Goal: Navigation & Orientation: Find specific page/section

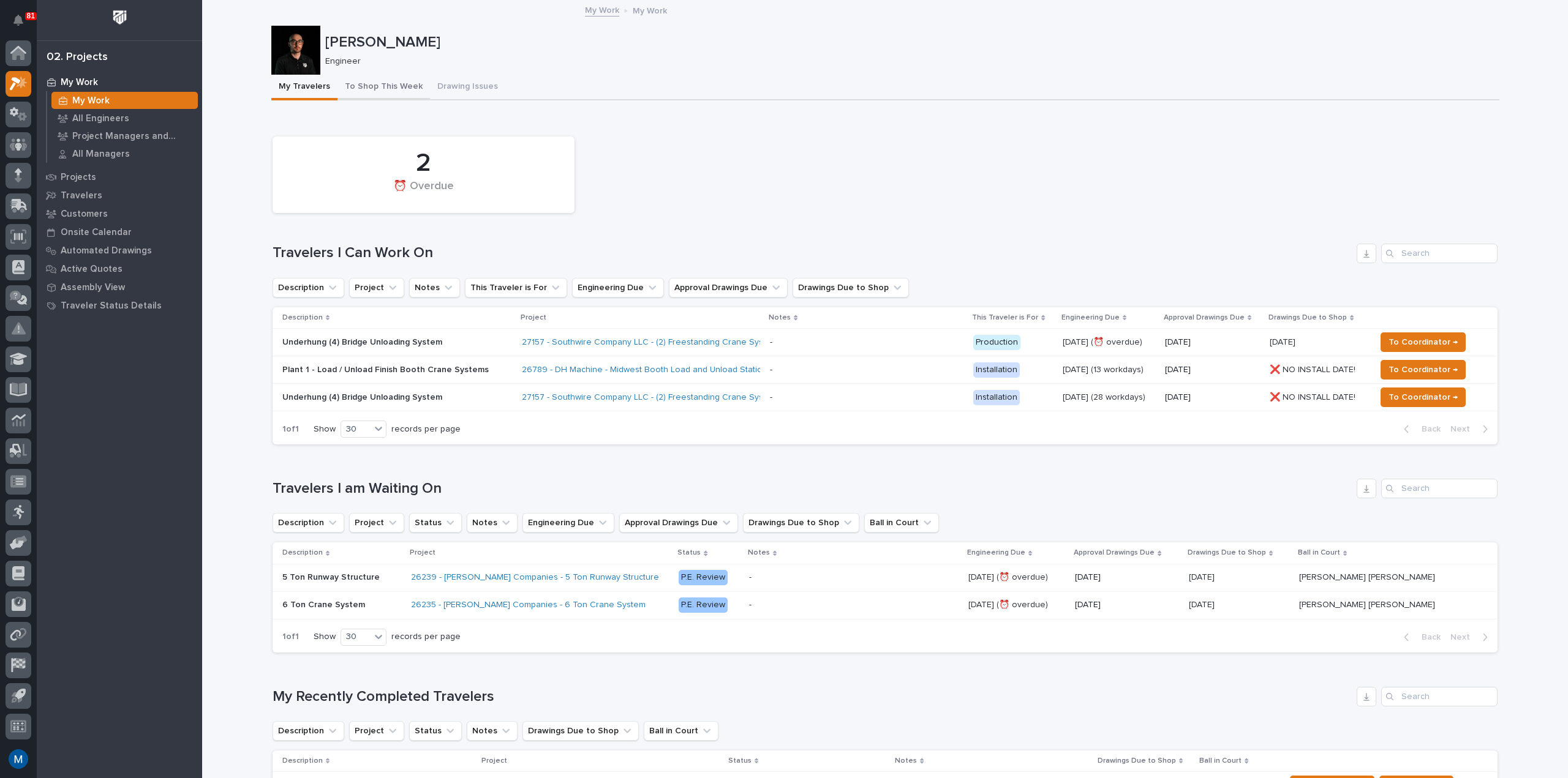
click at [368, 87] on button "To Shop This Week" at bounding box center [383, 87] width 92 height 26
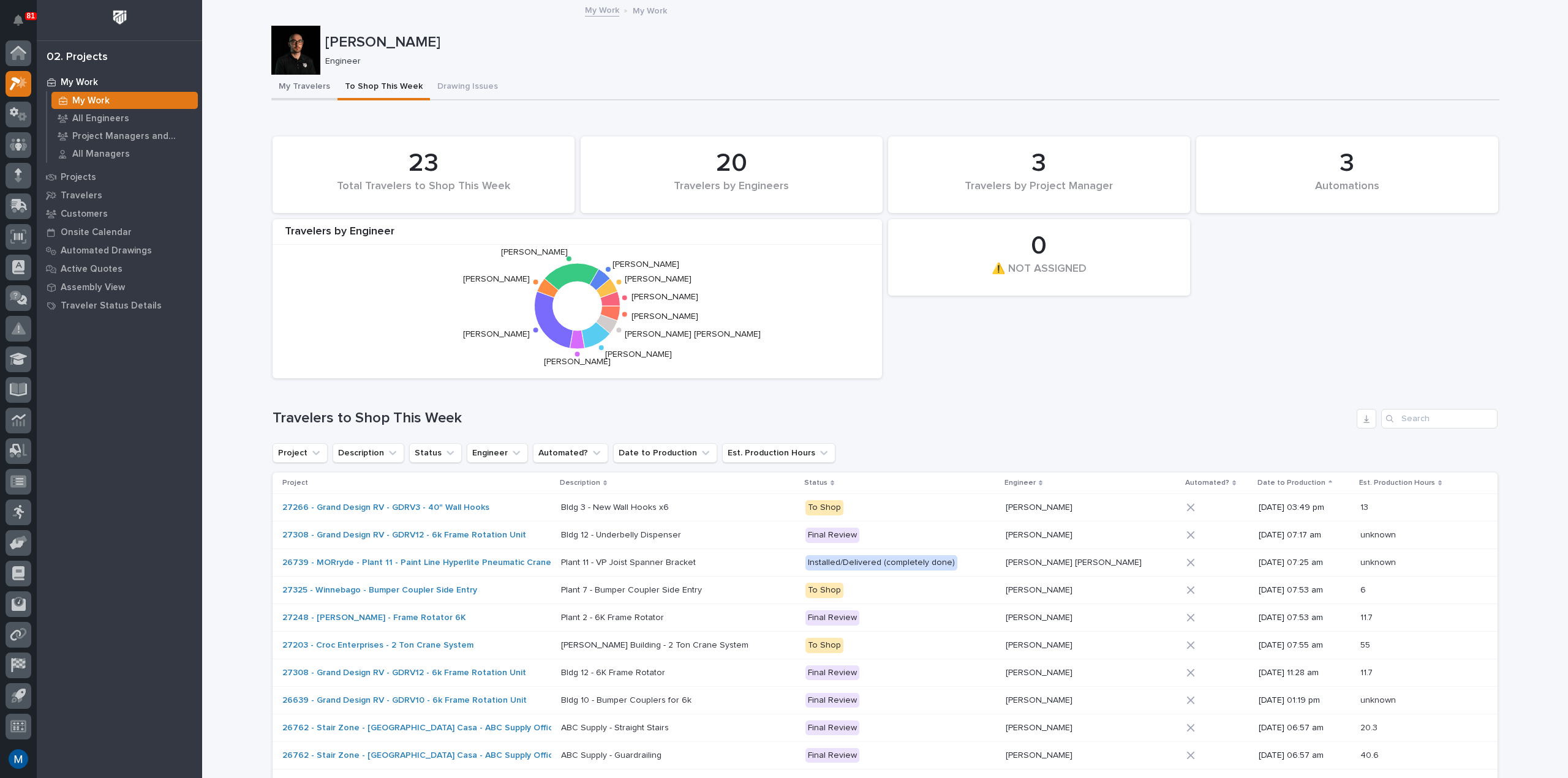
click at [297, 77] on button "My Travelers" at bounding box center [304, 87] width 66 height 26
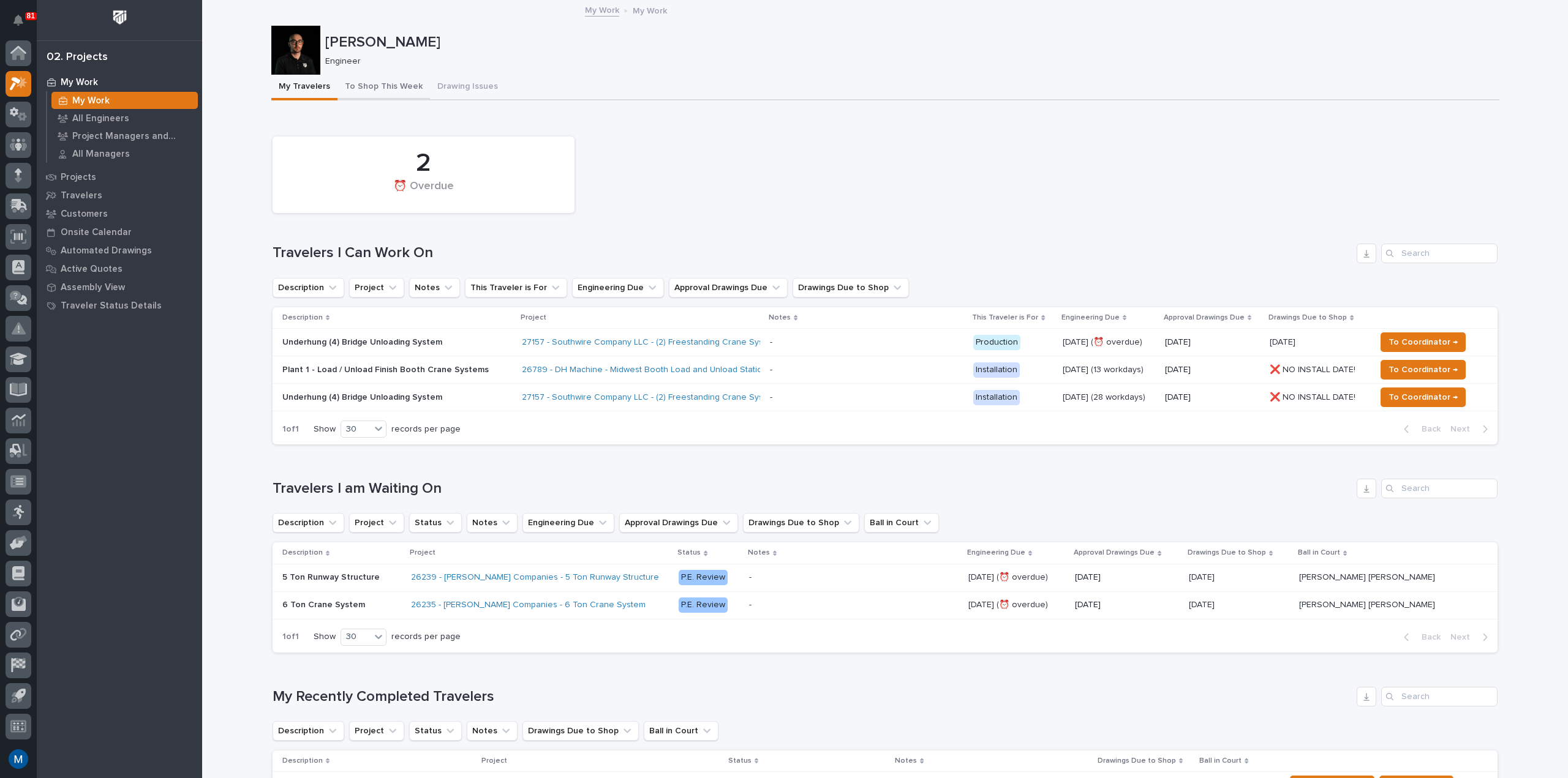
click at [400, 90] on button "To Shop This Week" at bounding box center [383, 87] width 92 height 26
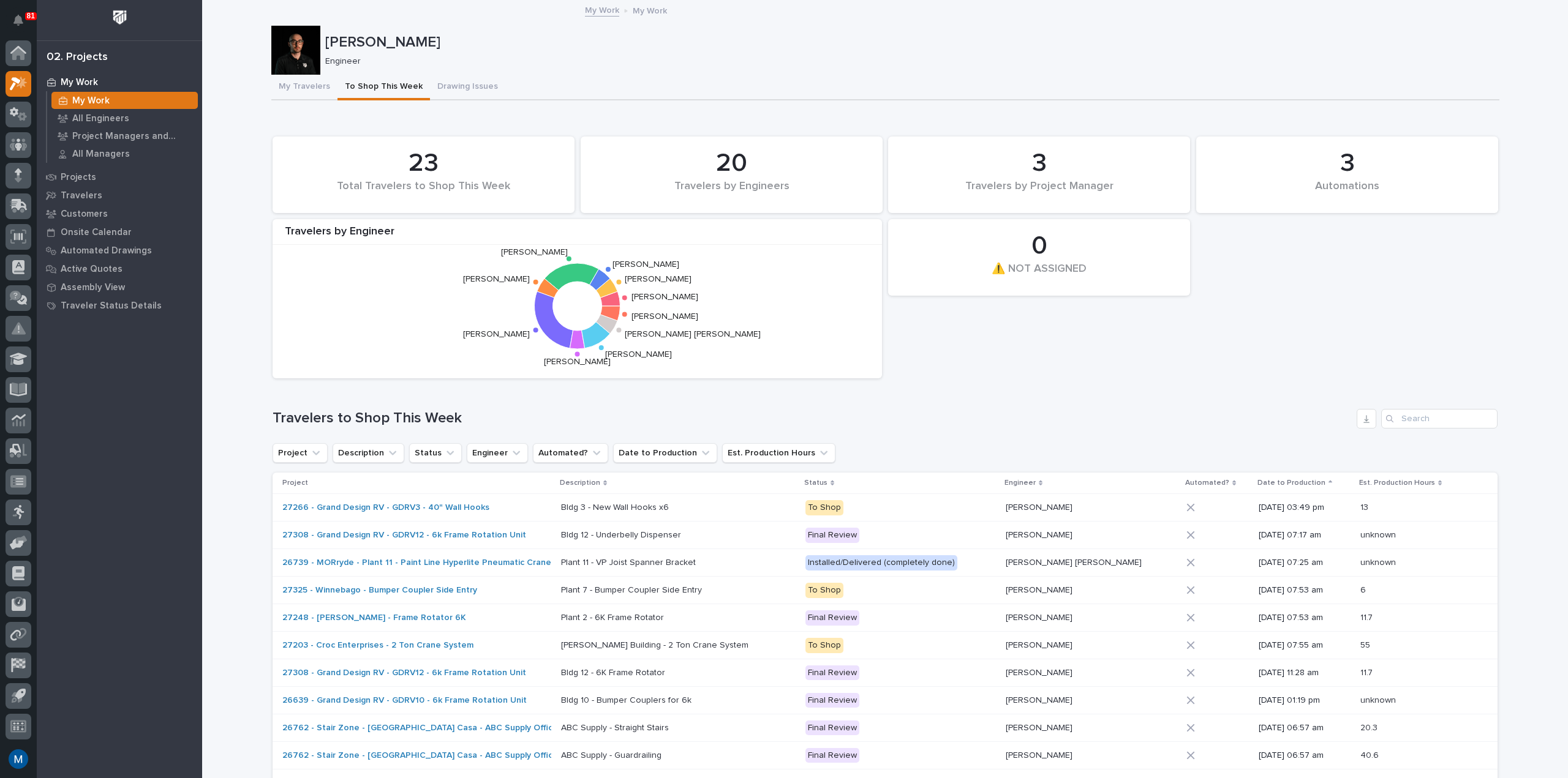
click at [299, 67] on div at bounding box center [296, 50] width 49 height 49
click at [298, 86] on button "My Travelers" at bounding box center [304, 87] width 66 height 26
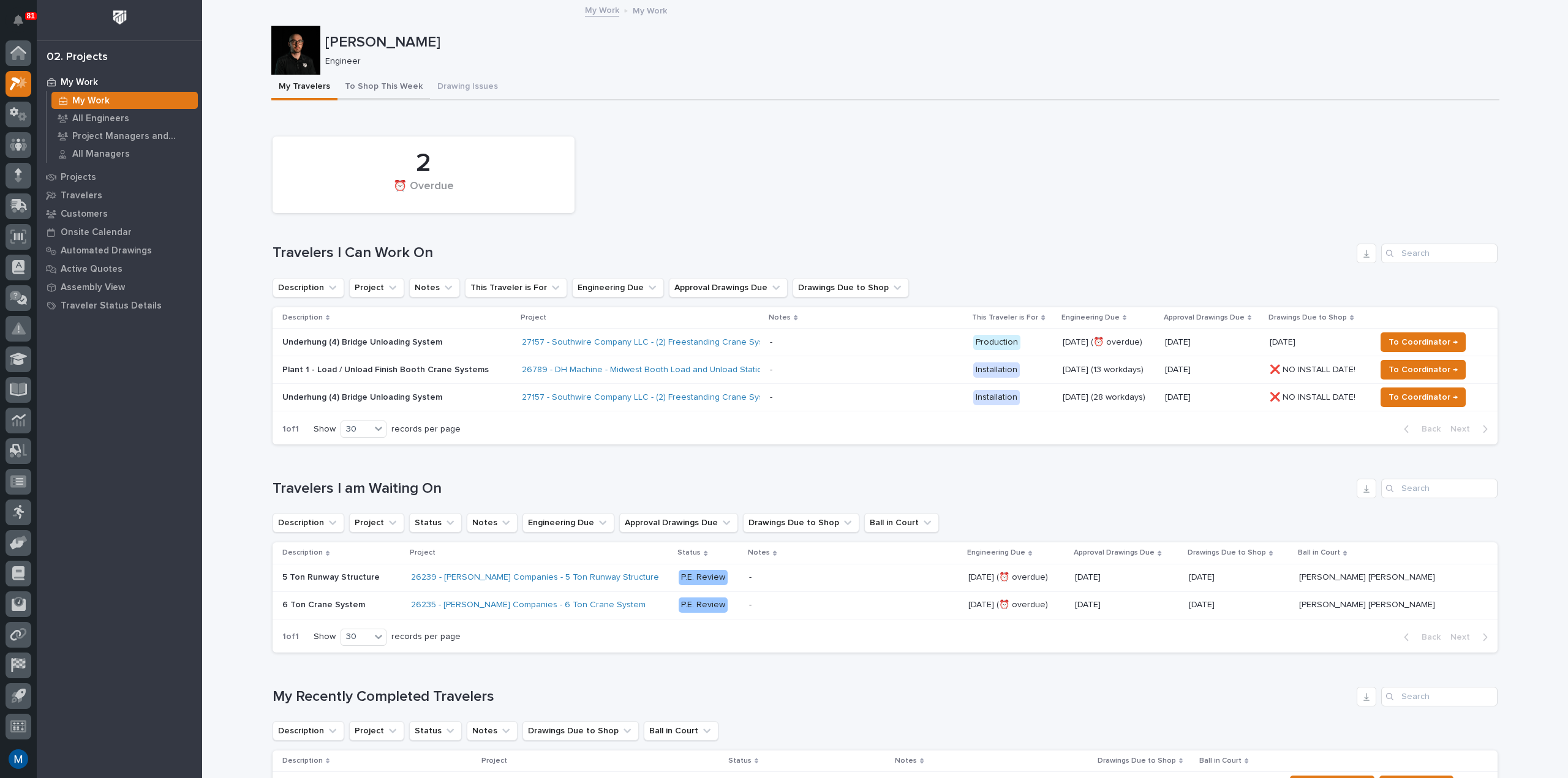
click at [372, 93] on button "To Shop This Week" at bounding box center [383, 87] width 92 height 26
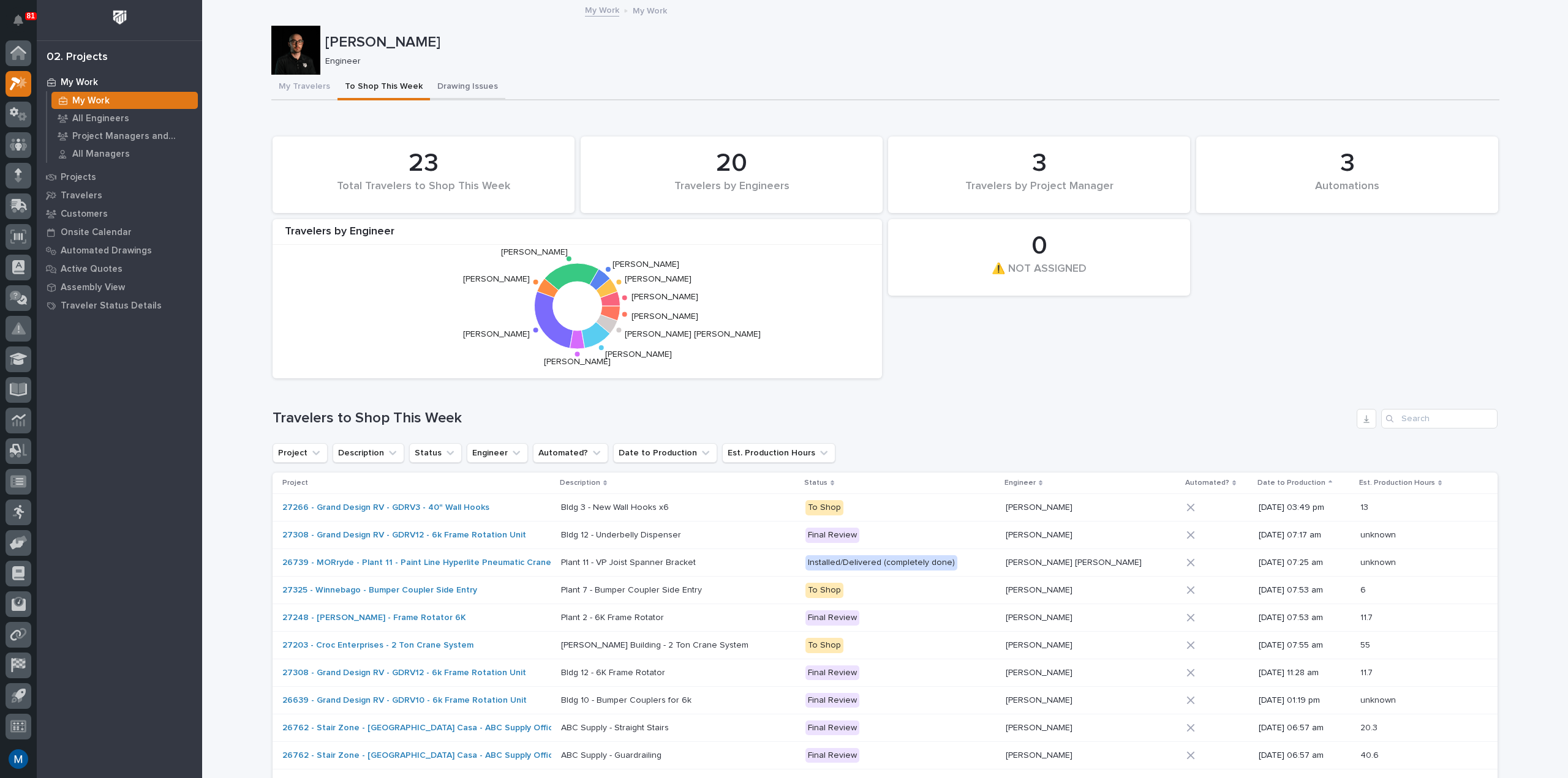
click at [438, 93] on button "Drawing Issues" at bounding box center [468, 87] width 75 height 26
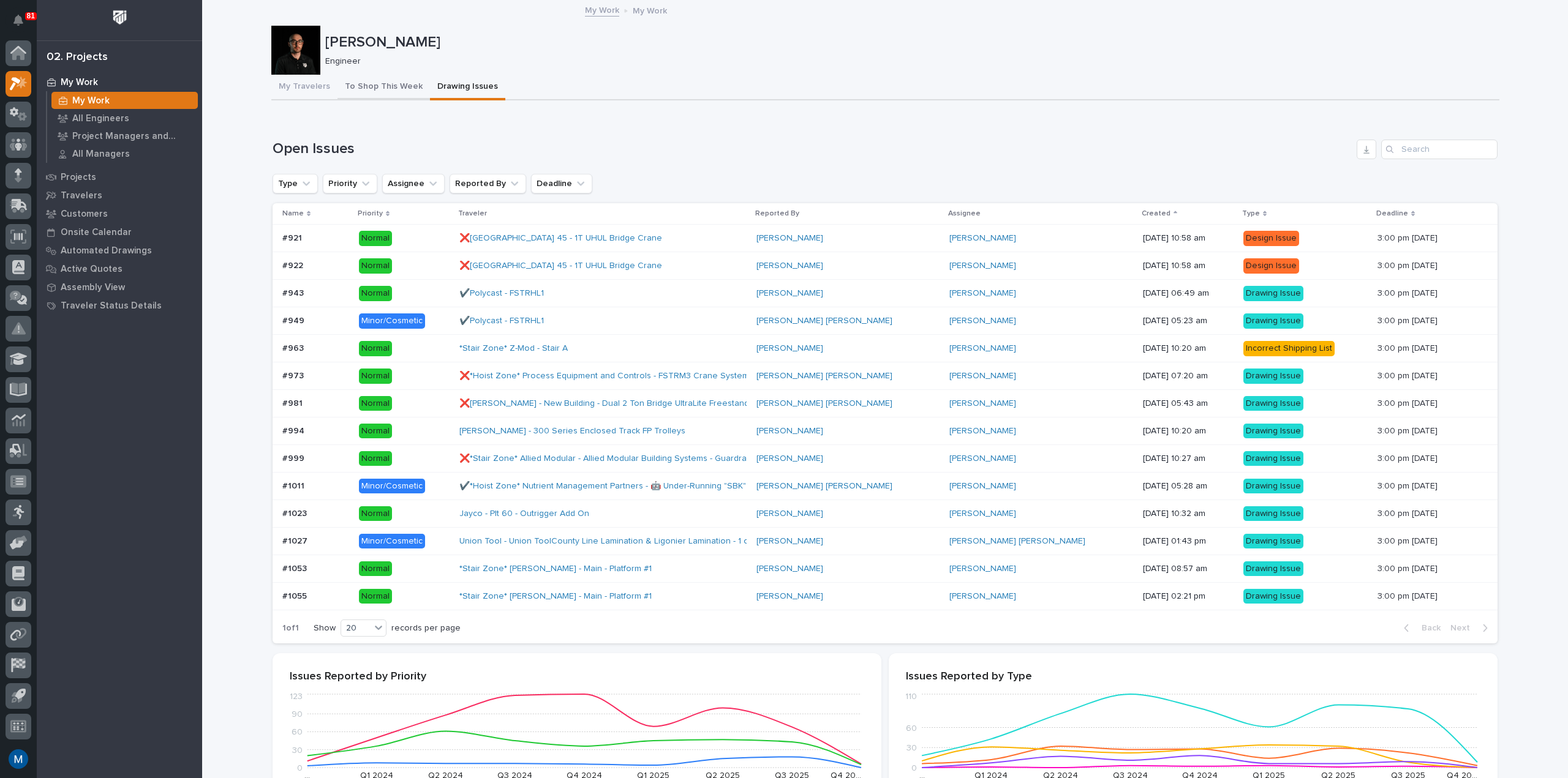
click at [369, 84] on button "To Shop This Week" at bounding box center [383, 87] width 92 height 26
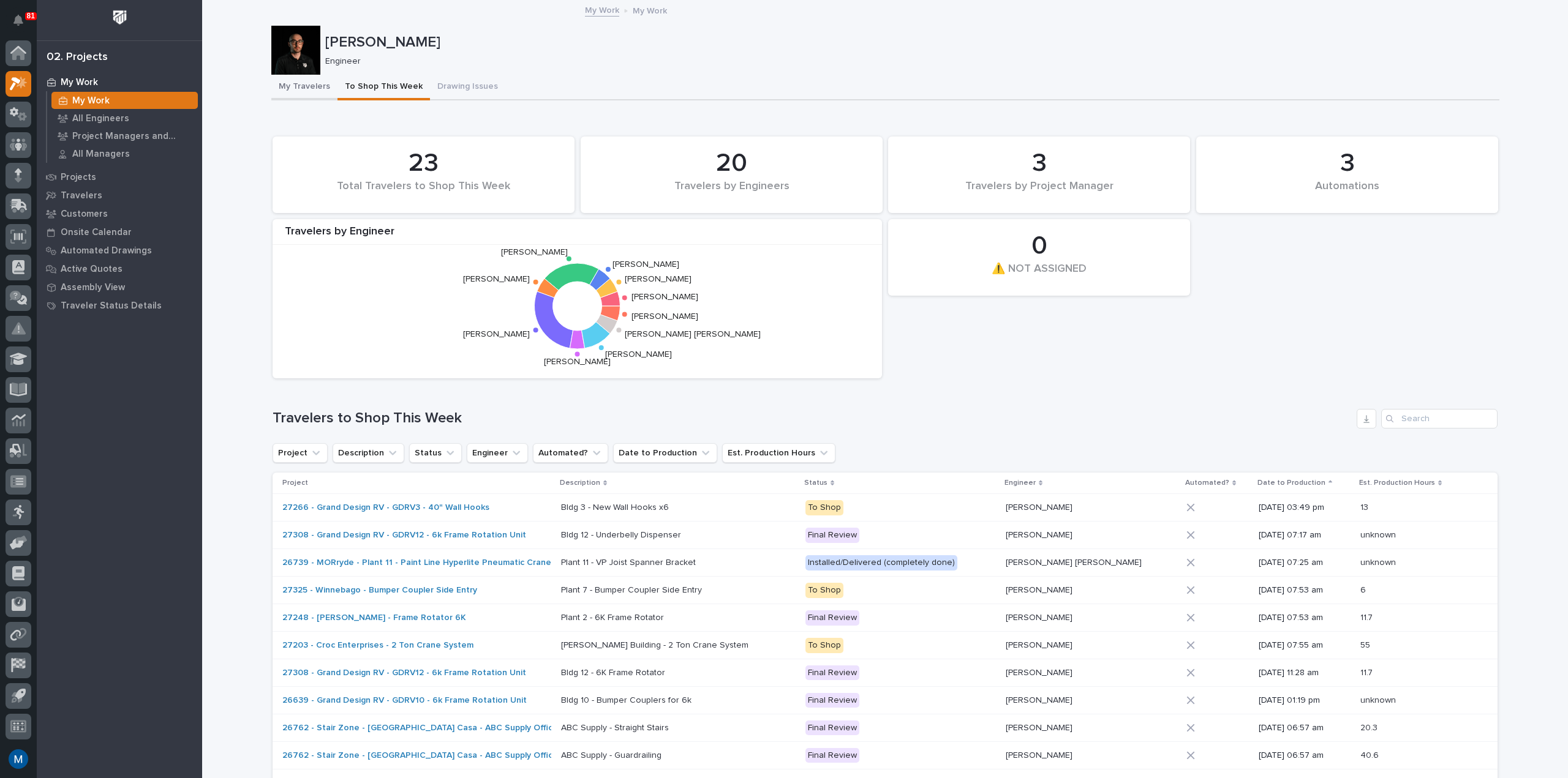
click at [293, 84] on button "My Travelers" at bounding box center [304, 87] width 66 height 26
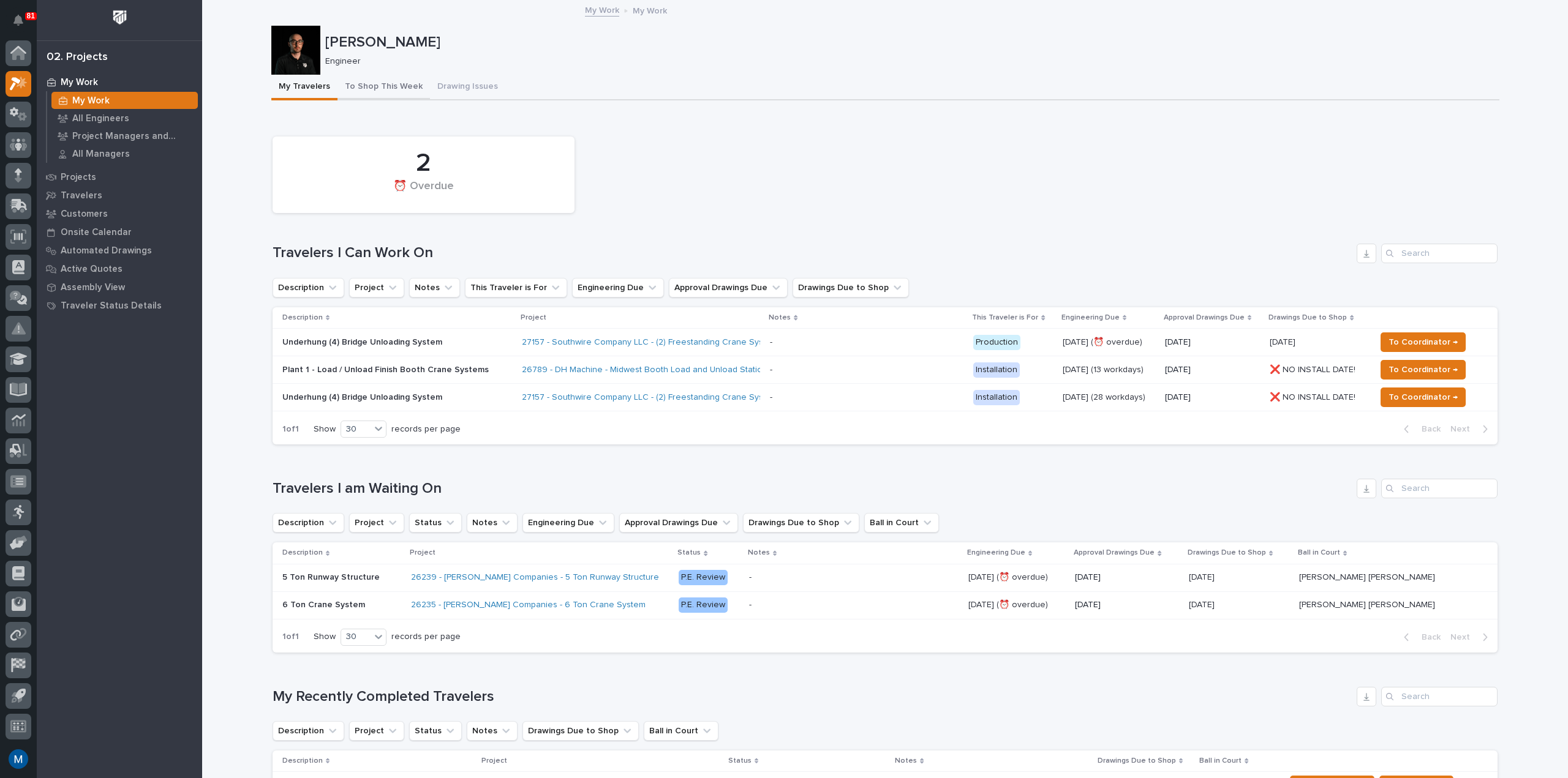
click at [376, 82] on button "To Shop This Week" at bounding box center [383, 87] width 92 height 26
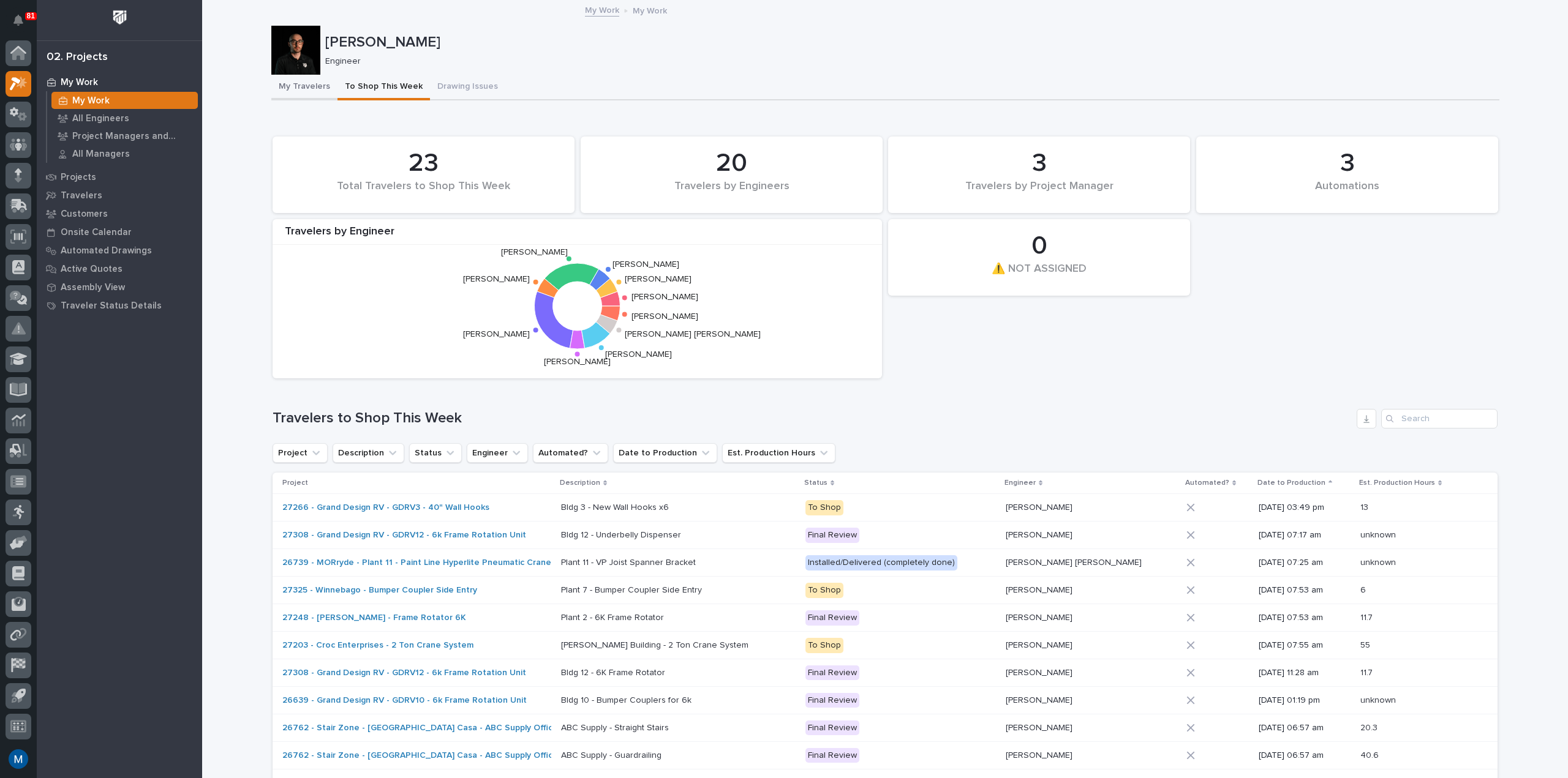
click at [280, 80] on button "My Travelers" at bounding box center [304, 87] width 66 height 26
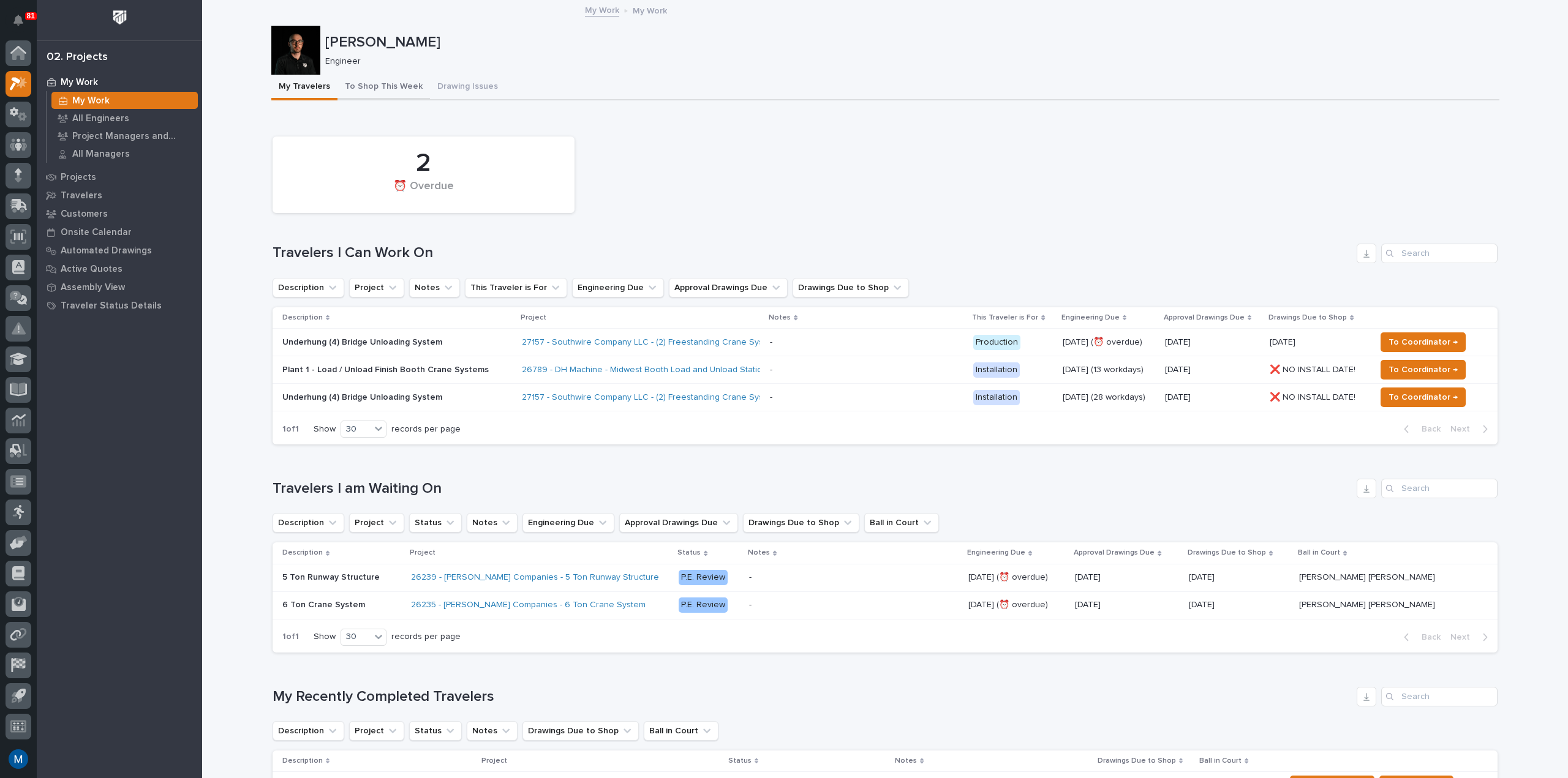
click at [380, 85] on button "To Shop This Week" at bounding box center [383, 87] width 92 height 26
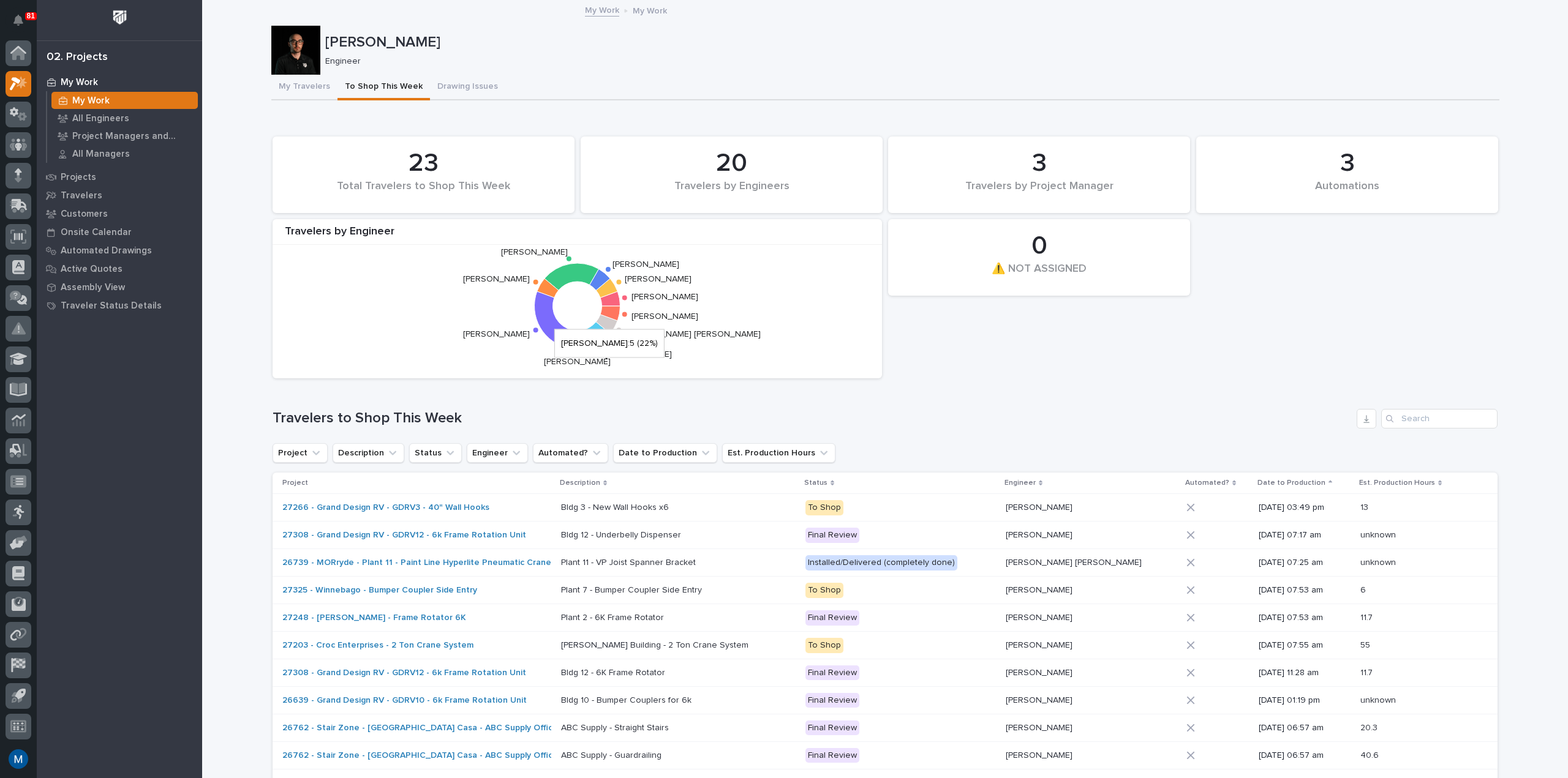
click at [542, 323] on icon at bounding box center [554, 319] width 38 height 57
click at [603, 291] on icon at bounding box center [606, 288] width 22 height 19
click at [27, 19] on p "81" at bounding box center [31, 16] width 8 height 9
click at [535, 43] on p "[PERSON_NAME]" at bounding box center [910, 42] width 1169 height 18
drag, startPoint x: 401, startPoint y: 309, endPoint x: 339, endPoint y: 339, distance: 68.9
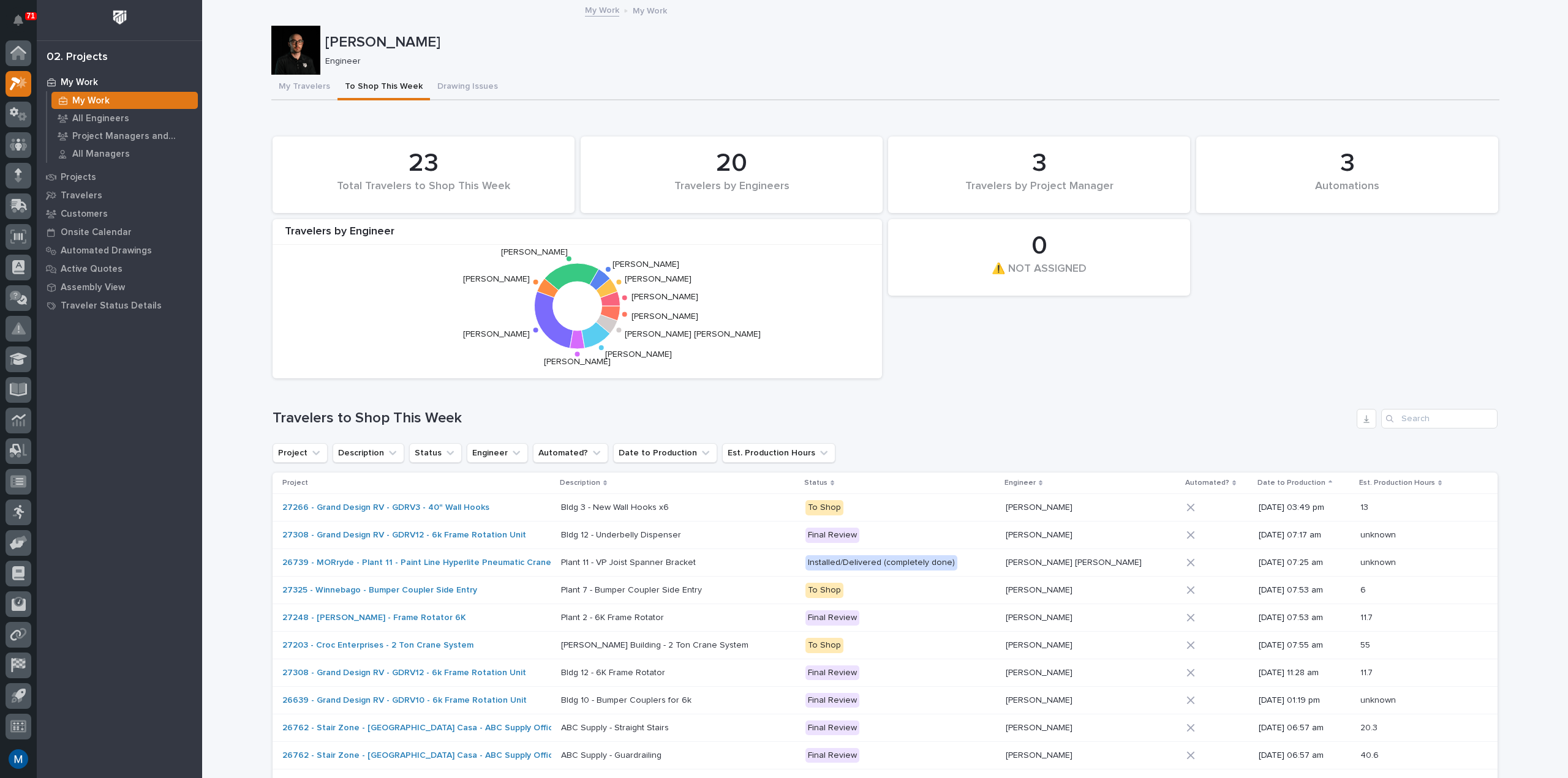
click at [339, 339] on icon "[PERSON_NAME] [PERSON_NAME] [PERSON_NAME] [PERSON_NAME] [PERSON_NAME] [PERSON_N…" at bounding box center [577, 306] width 597 height 122
